Goal: Check status

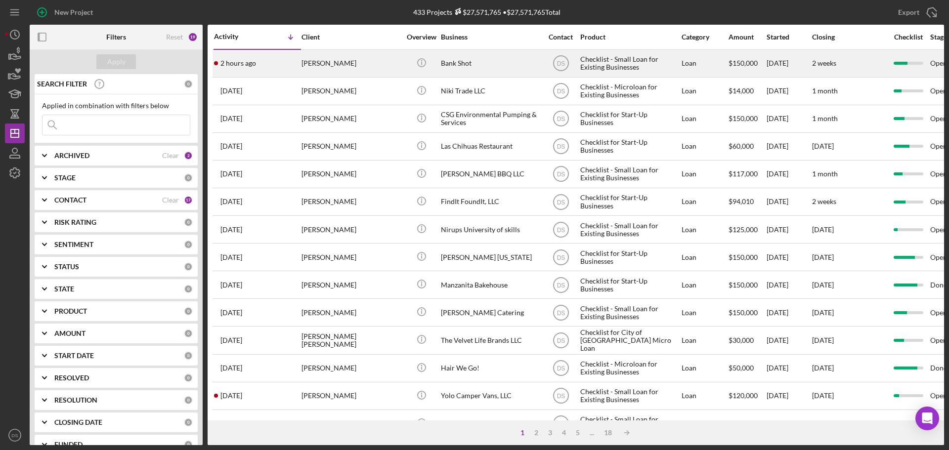
click at [464, 56] on div "Bank Shot" at bounding box center [490, 63] width 99 height 26
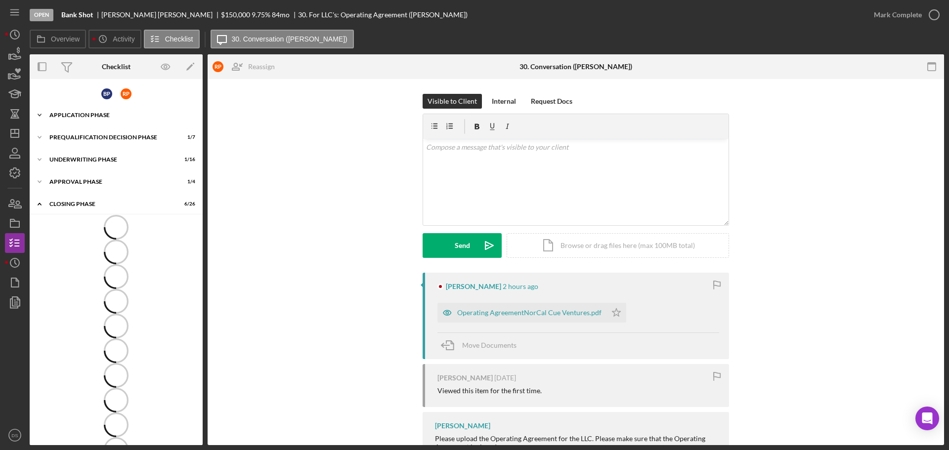
click at [87, 114] on div "Application Phase" at bounding box center [119, 115] width 141 height 6
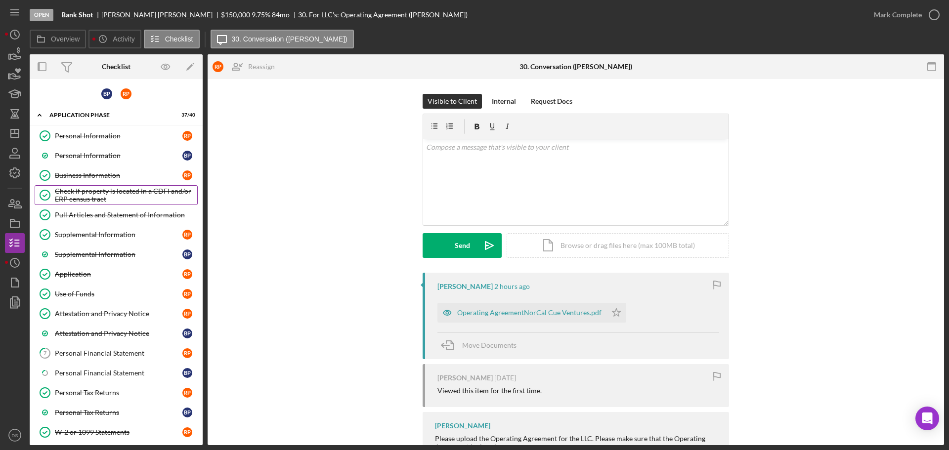
click at [118, 194] on div "Check if property is located in a CDFI and/or ERP census tract" at bounding box center [126, 195] width 142 height 16
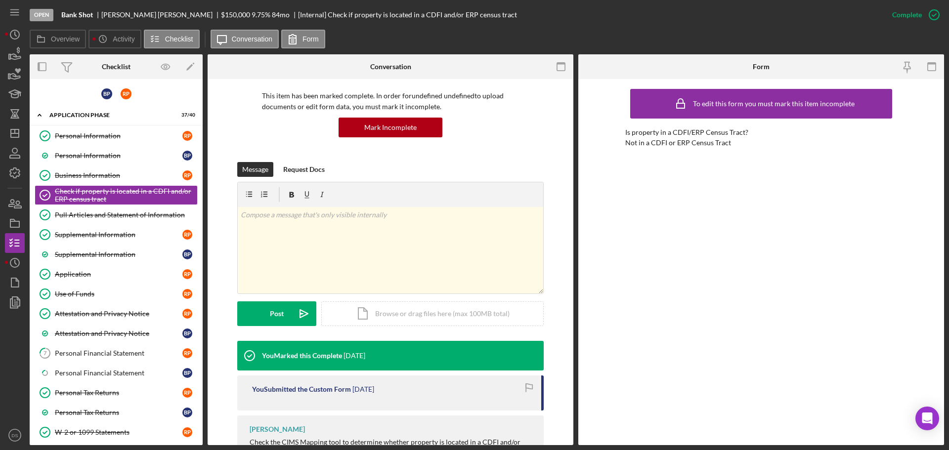
scroll to position [149, 0]
